Goal: Navigation & Orientation: Find specific page/section

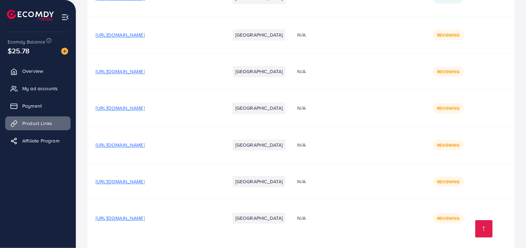
scroll to position [7186, 0]
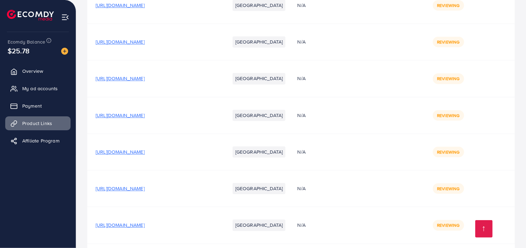
scroll to position [7242, 0]
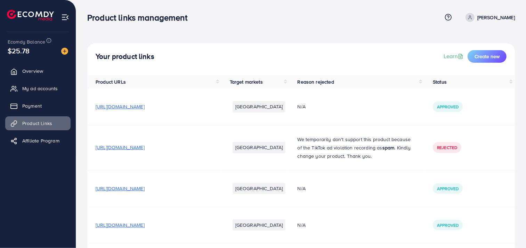
click at [26, 59] on div "Ecomdy Balance $25.78" at bounding box center [38, 46] width 65 height 29
click at [23, 67] on link "Overview" at bounding box center [37, 71] width 65 height 14
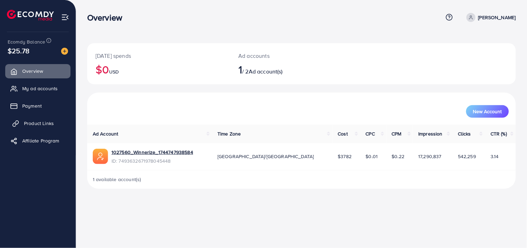
click at [50, 123] on span "Product Links" at bounding box center [39, 123] width 30 height 7
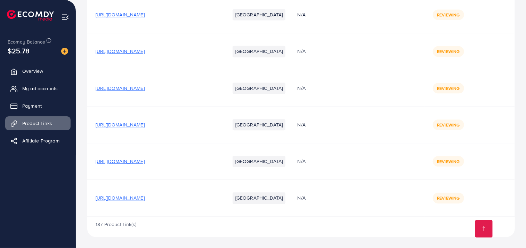
scroll to position [7242, 0]
